Goal: Find specific page/section: Find specific page/section

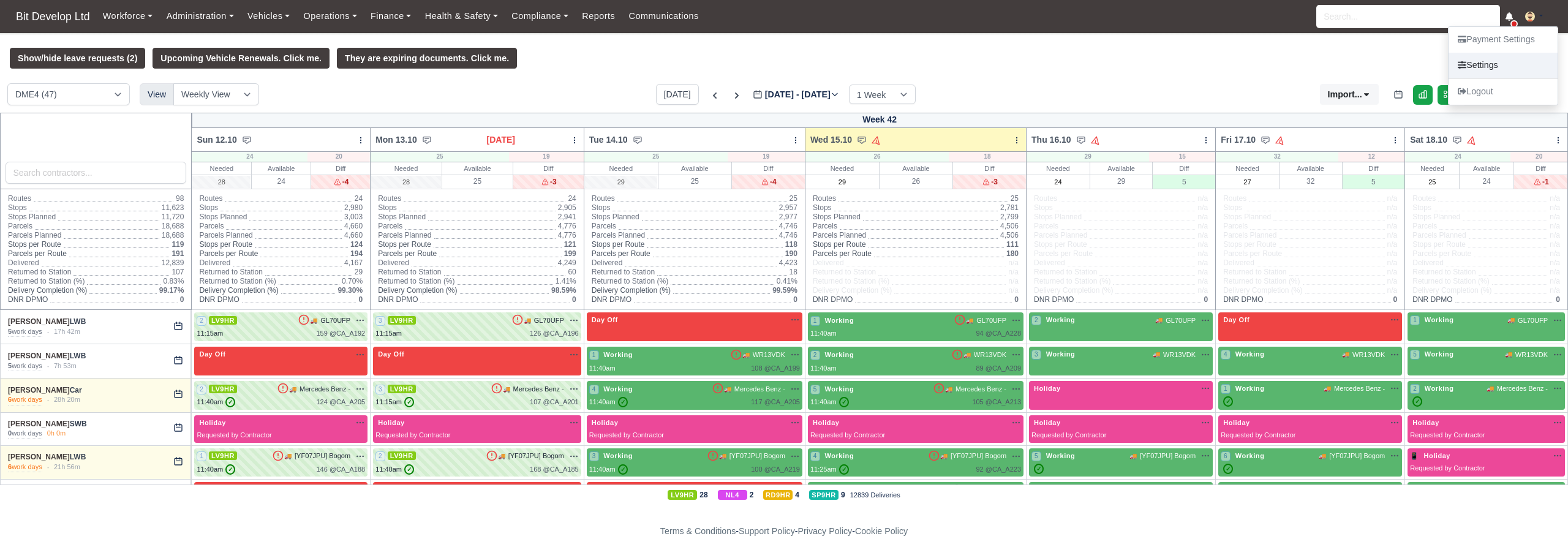
click at [1490, 63] on link "Settings" at bounding box center [1502, 66] width 109 height 26
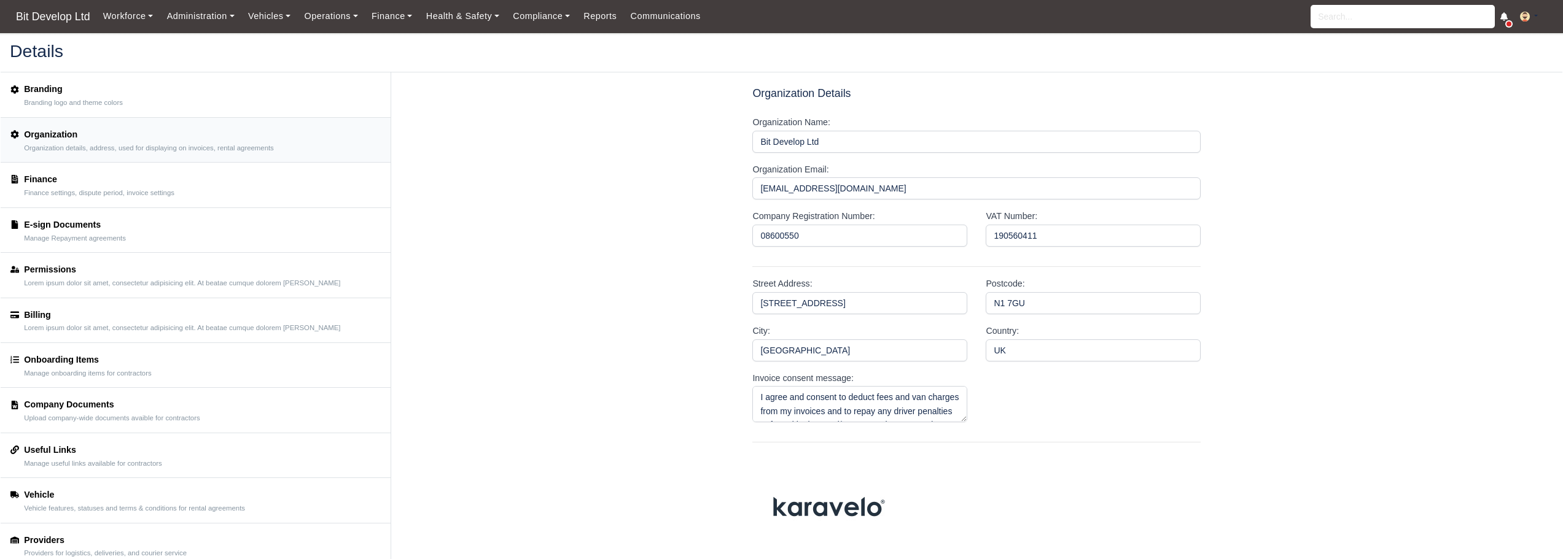
click at [163, 189] on small "Finance settings, dispute period, invoice settings" at bounding box center [99, 193] width 150 height 9
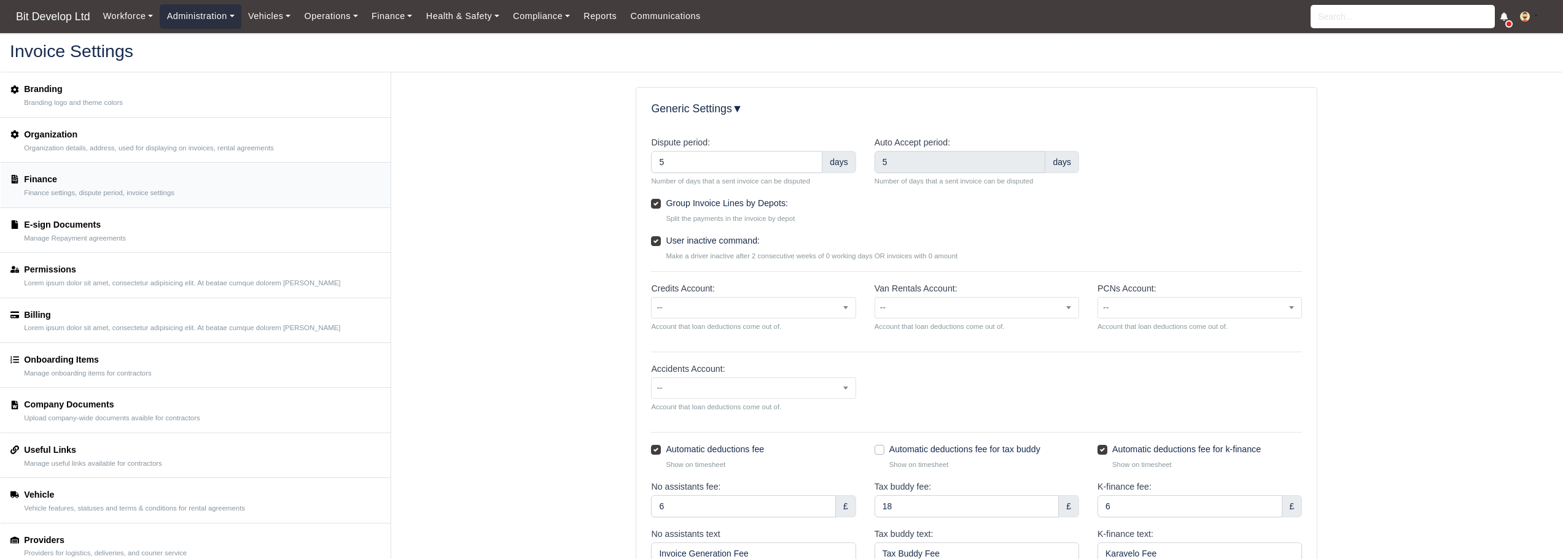
click at [193, 16] on link "Administration" at bounding box center [200, 16] width 81 height 24
click at [135, 17] on link "Workforce" at bounding box center [128, 16] width 64 height 24
click at [127, 39] on link "Manpower" at bounding box center [151, 44] width 99 height 26
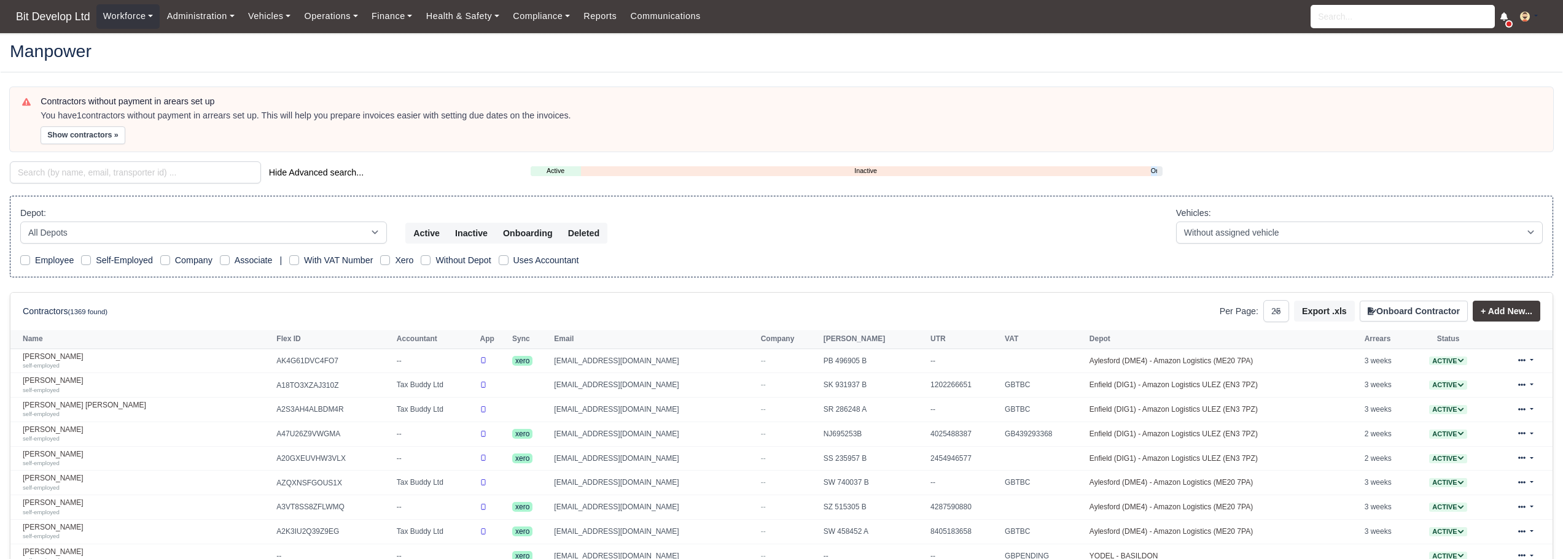
select select "25"
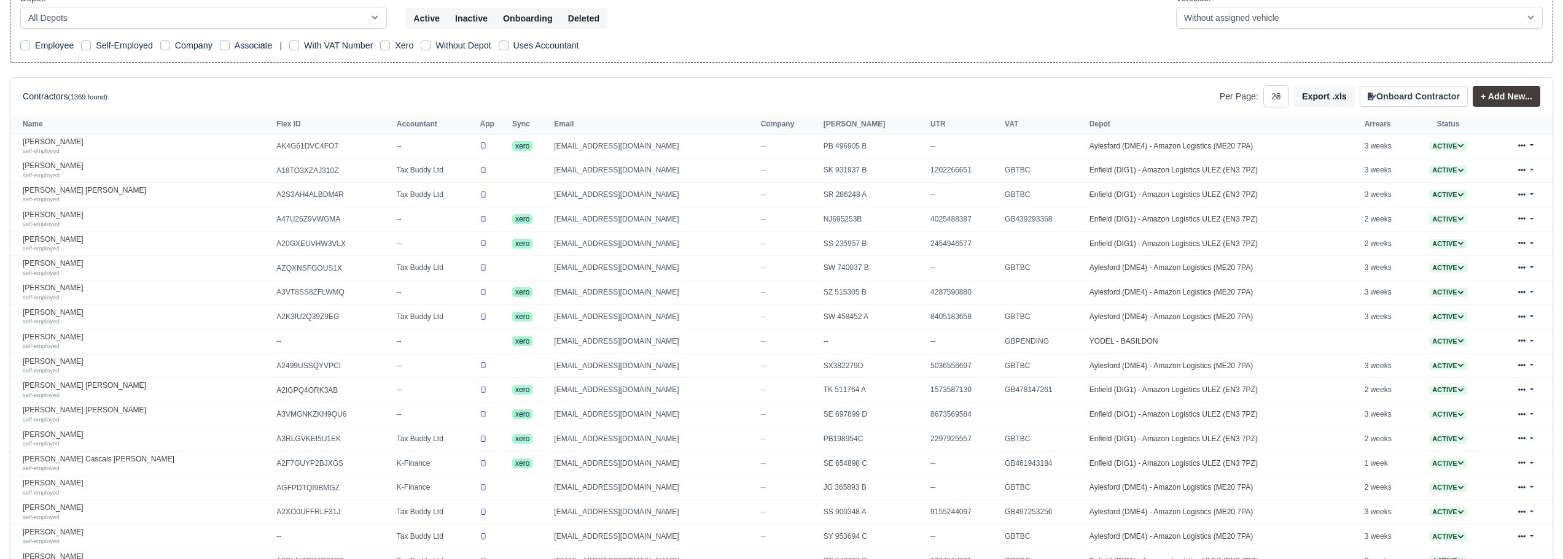
scroll to position [368, 0]
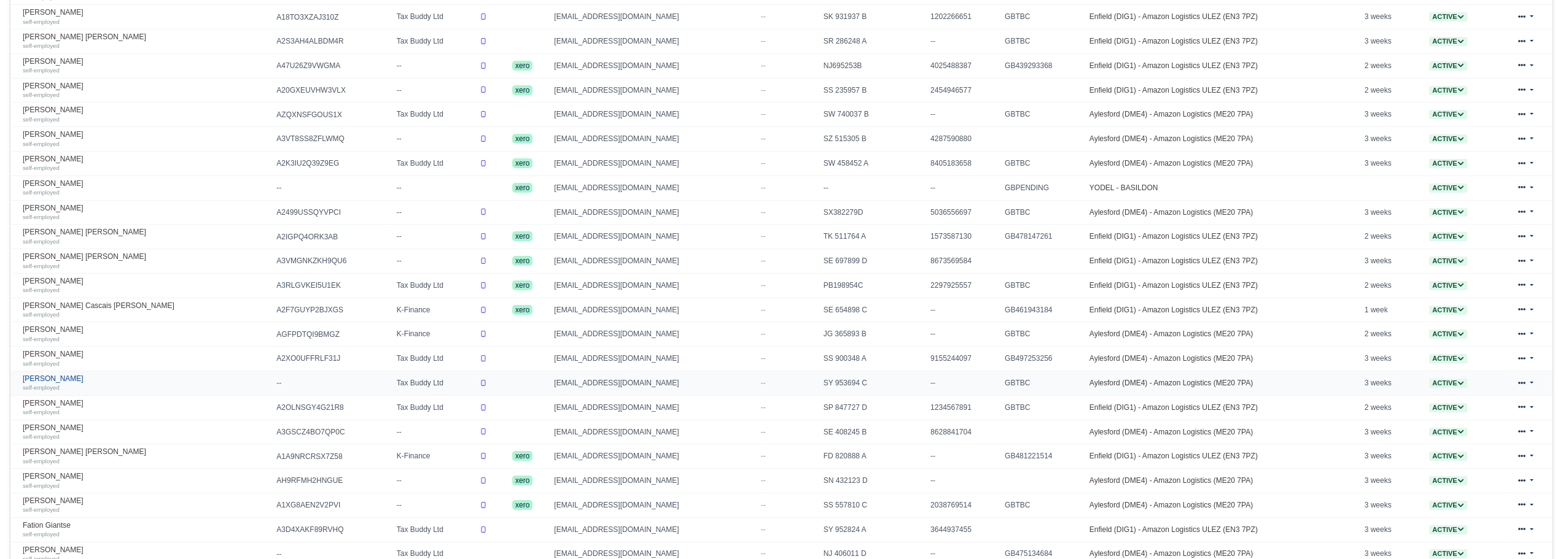
click at [61, 377] on link "Dumitru iordan self-employed" at bounding box center [147, 384] width 248 height 18
click at [55, 453] on link "Erikson Francisco Afonso self-employed" at bounding box center [147, 457] width 248 height 18
click at [59, 476] on link "Evgeni Genov self-employed" at bounding box center [147, 481] width 248 height 18
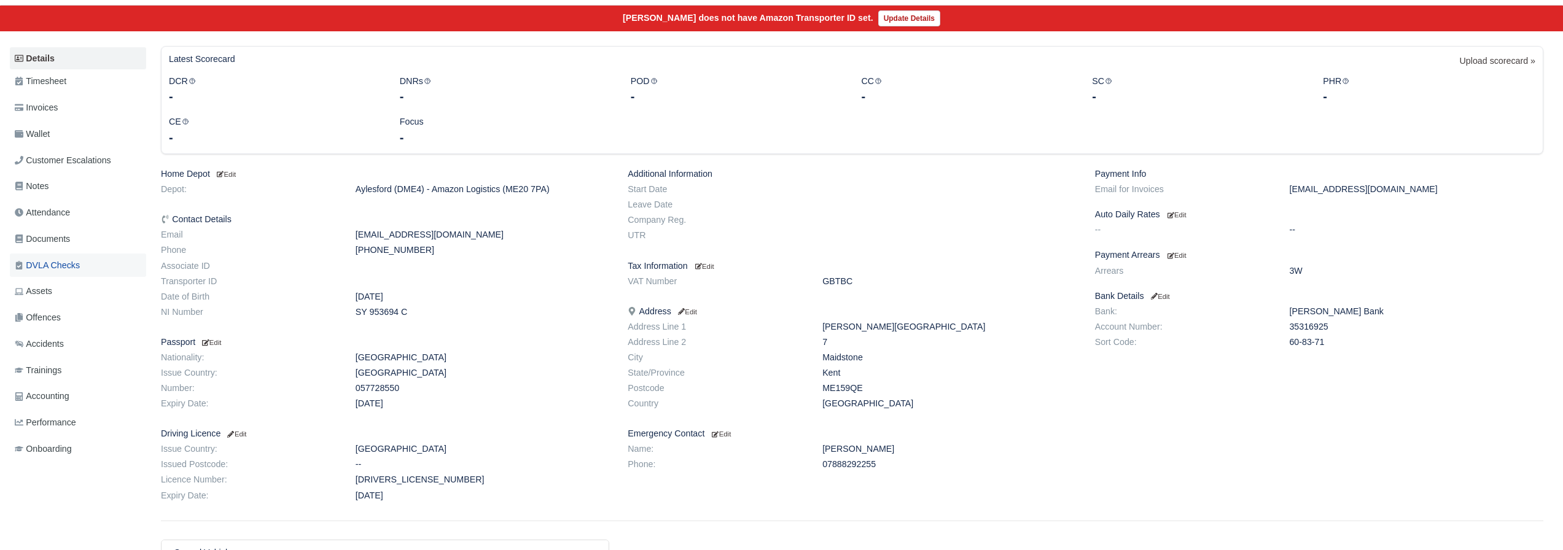
scroll to position [123, 0]
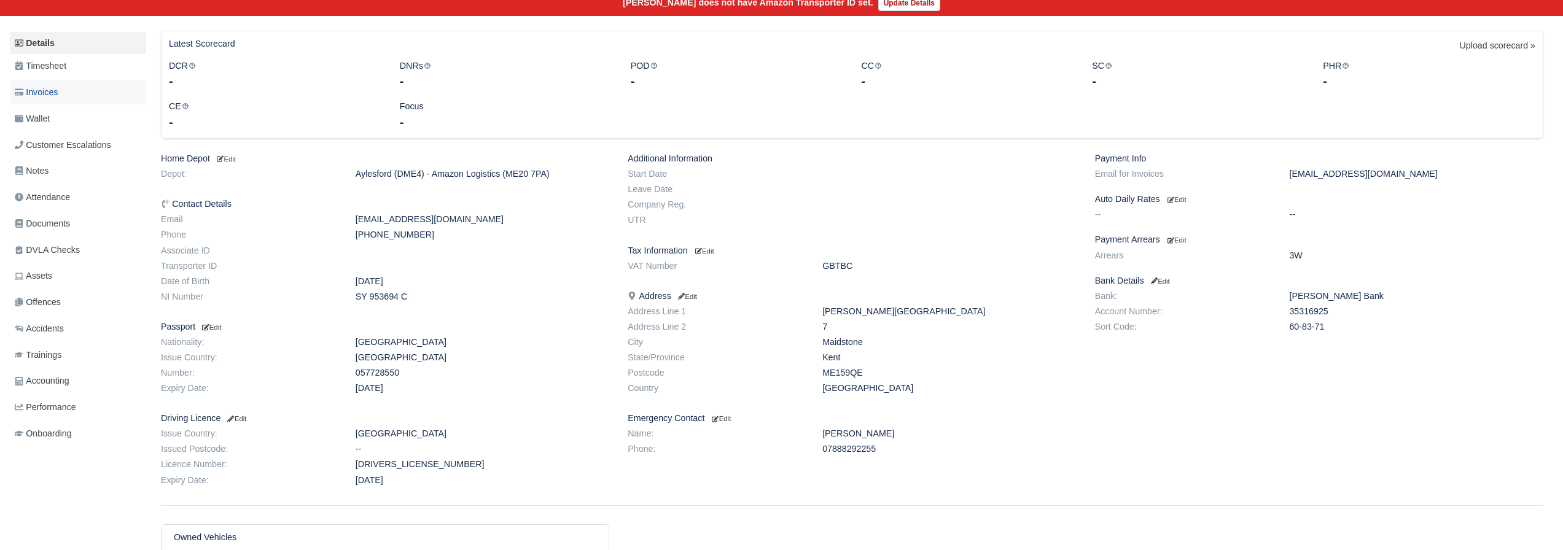
click at [47, 88] on span "Invoices" at bounding box center [36, 92] width 43 height 14
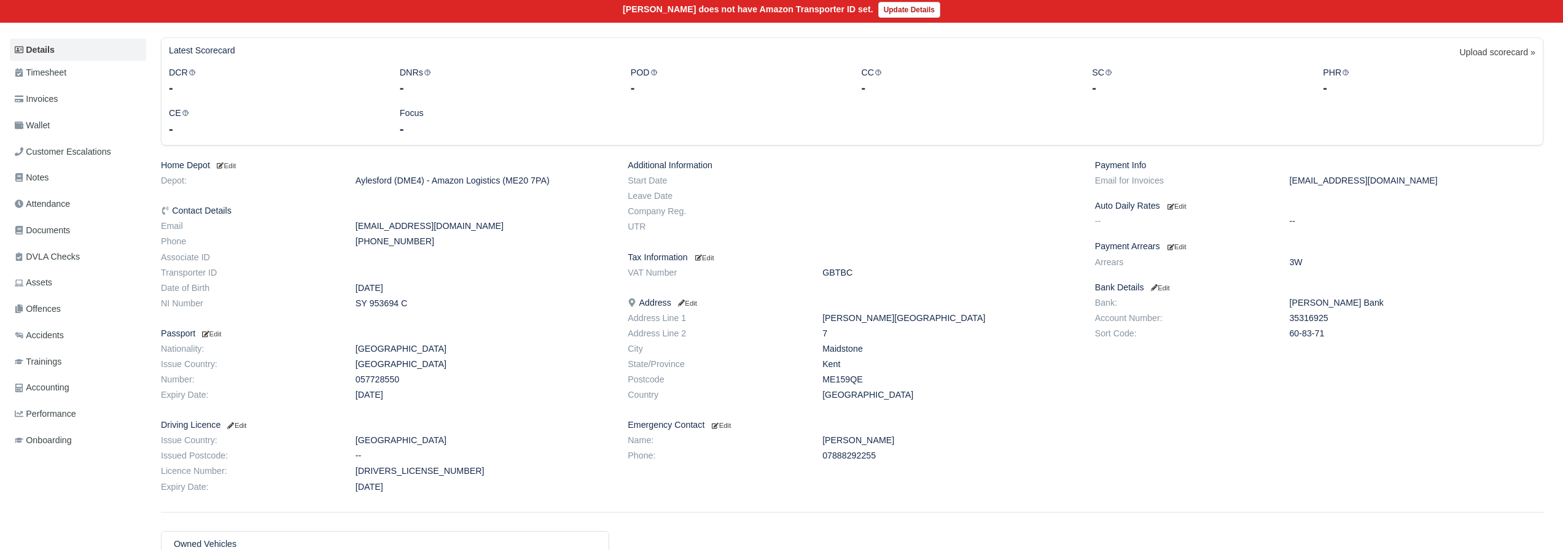
scroll to position [116, 0]
